Goal: Task Accomplishment & Management: Use online tool/utility

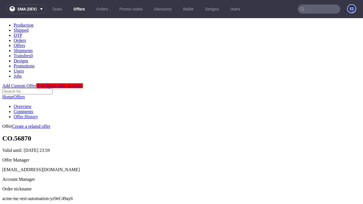
scroll to position [56, 0]
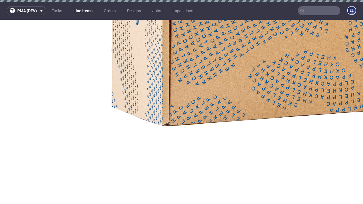
select select "accepted"
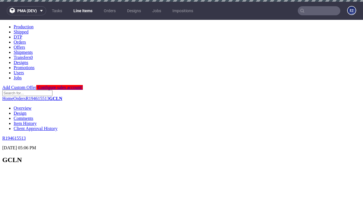
scroll to position [575, 0]
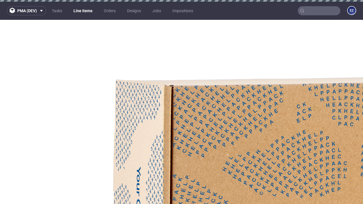
select select "received"
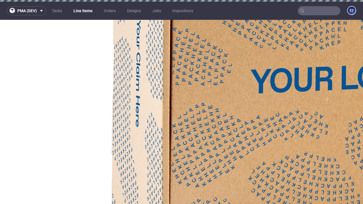
select select "accepted_dtp_issue_reprint"
